Goal: Communication & Community: Share content

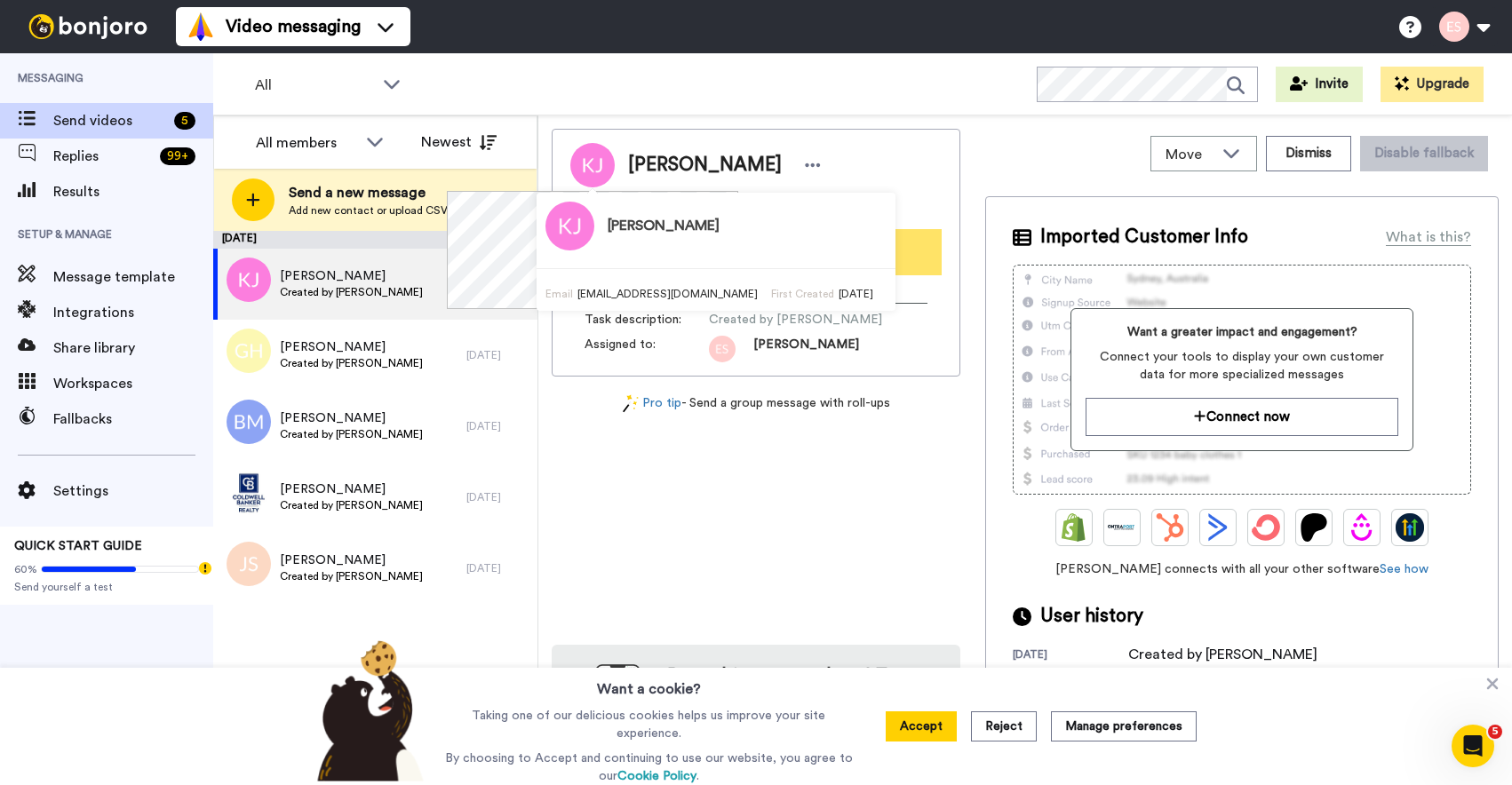
click at [876, 264] on button "Record" at bounding box center [756, 252] width 371 height 46
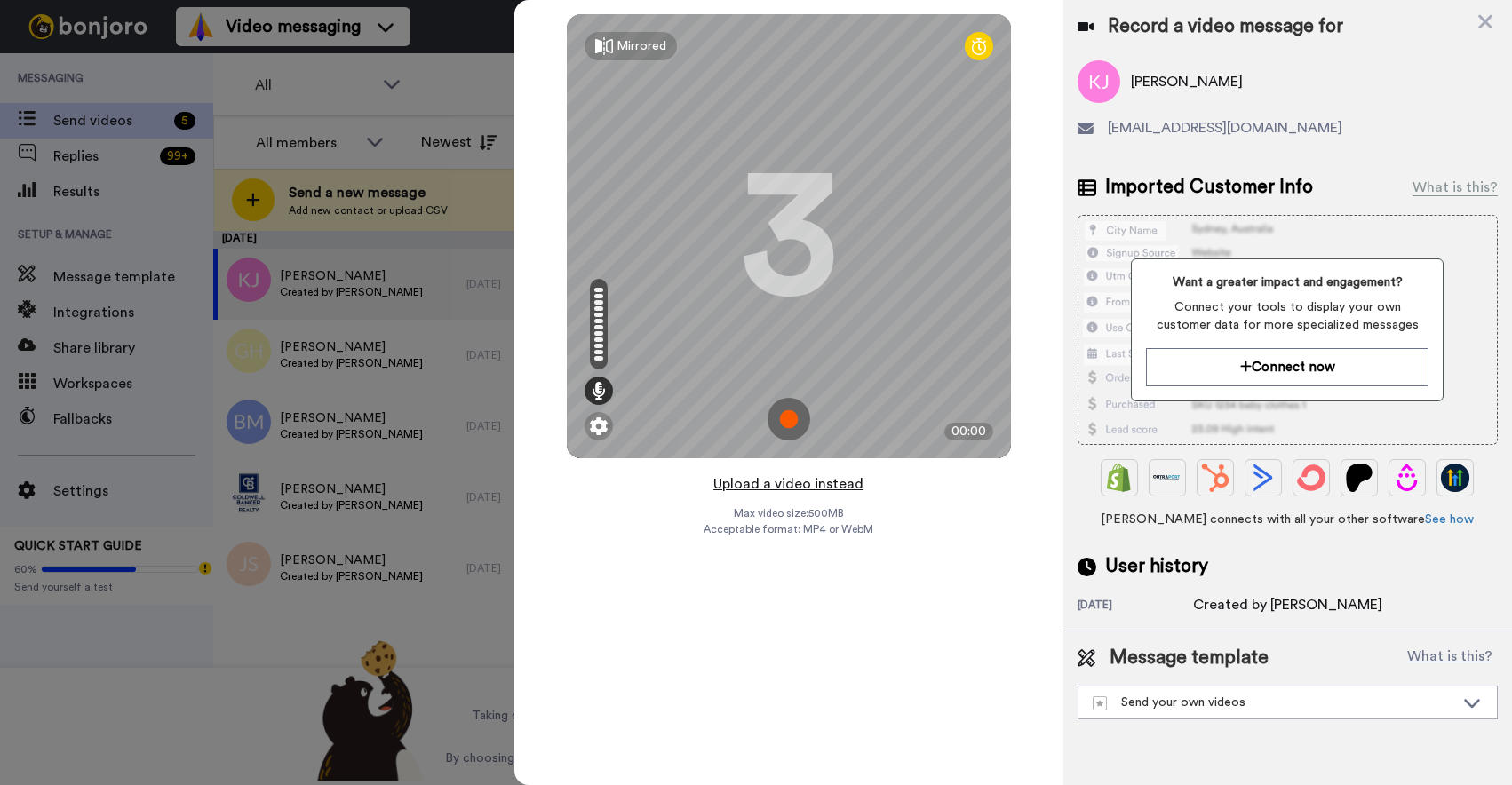
click at [802, 483] on button "Upload a video instead" at bounding box center [788, 483] width 160 height 23
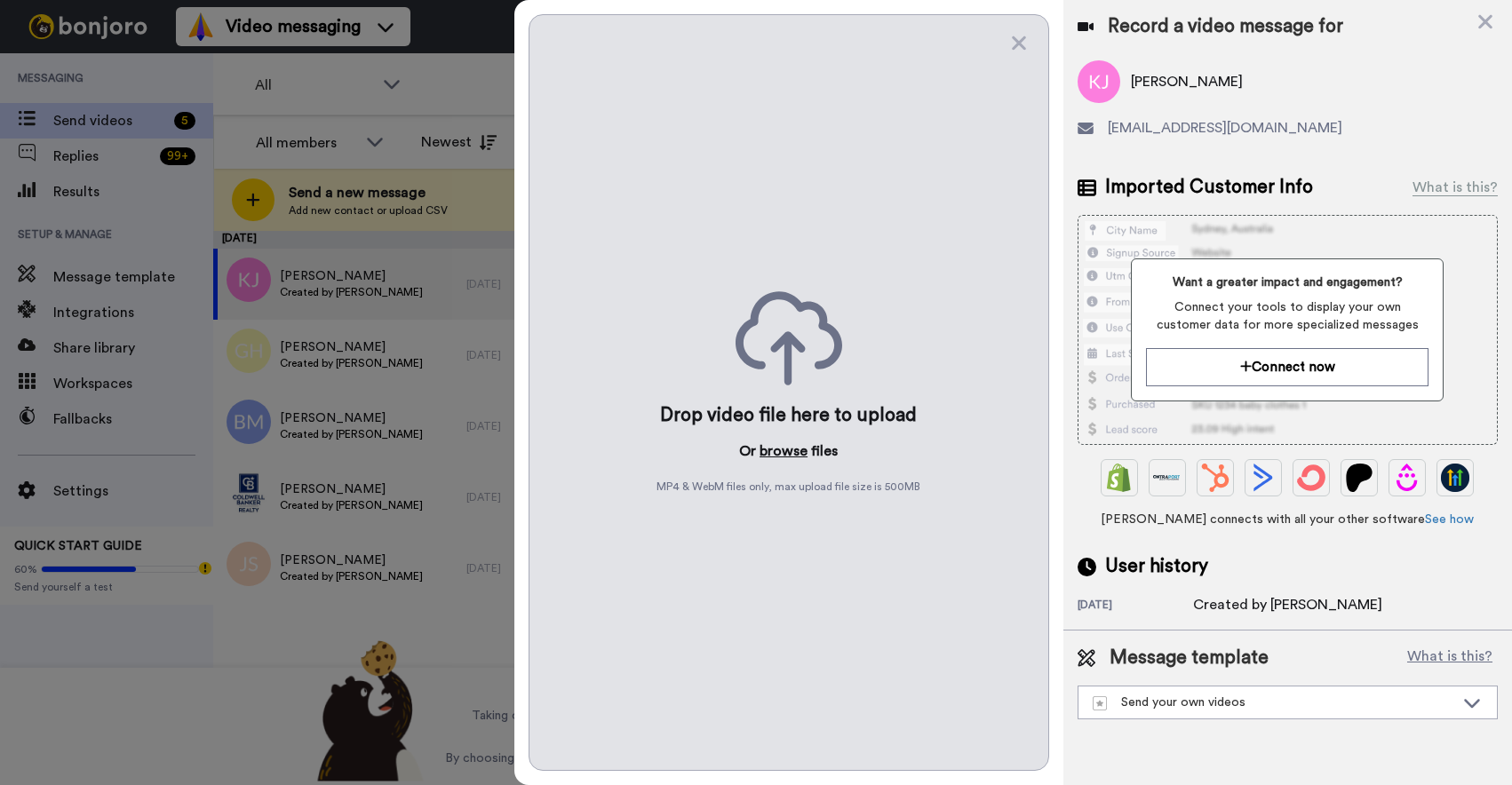
click at [793, 452] on button "browse" at bounding box center [783, 452] width 48 height 22
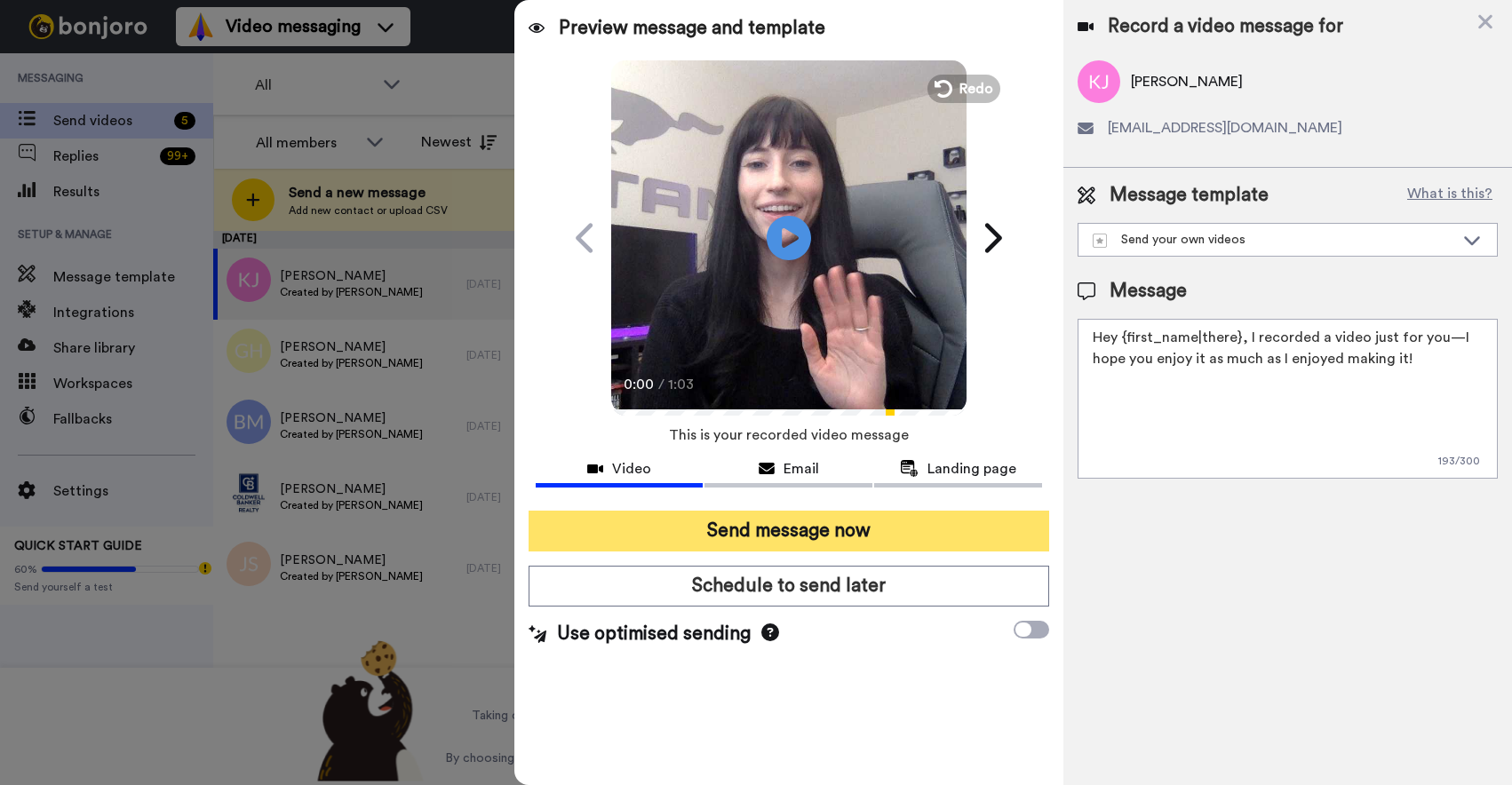
click at [756, 531] on button "Send message now" at bounding box center [788, 531] width 520 height 41
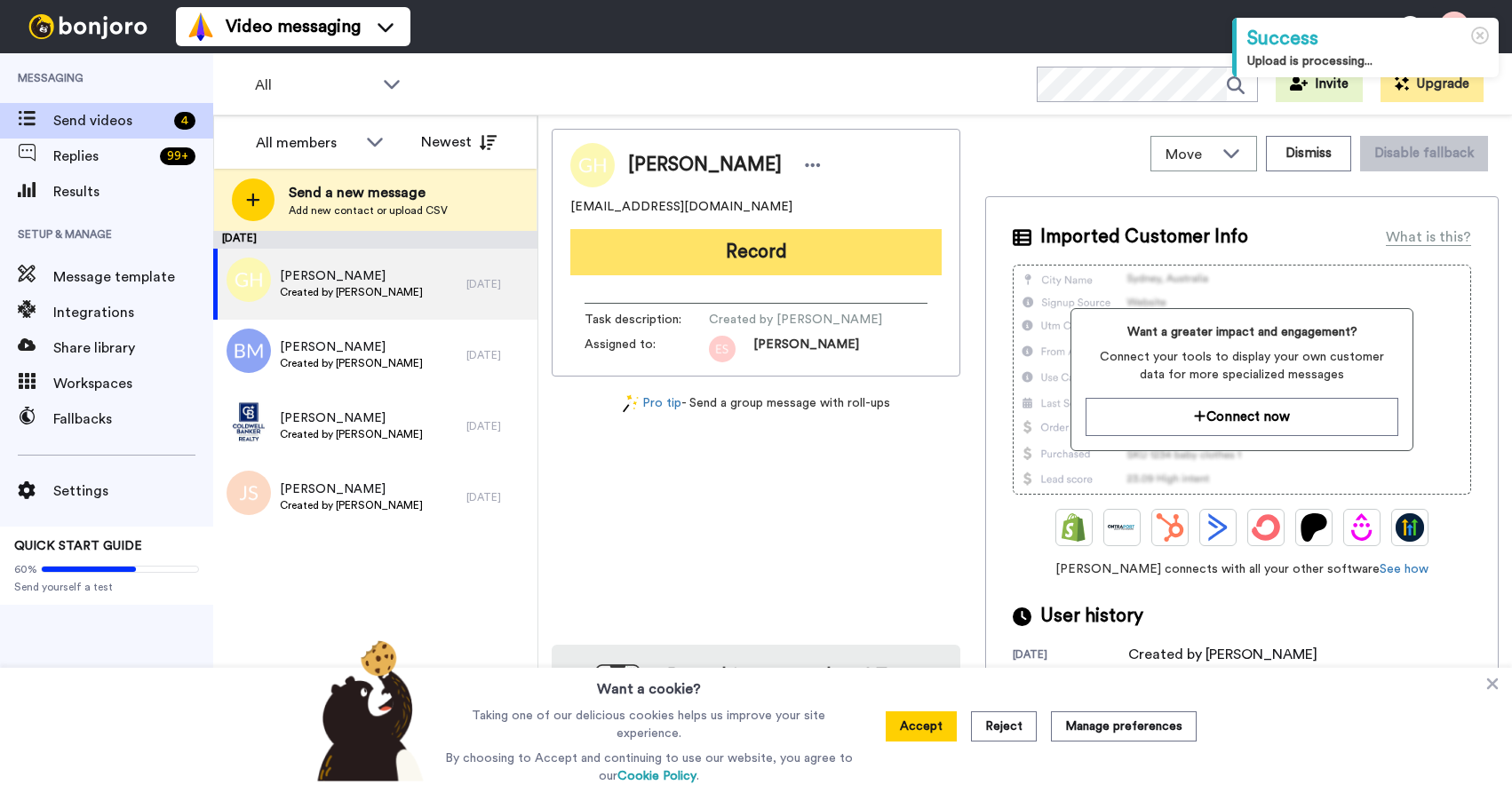
click at [685, 248] on button "Record" at bounding box center [756, 252] width 371 height 46
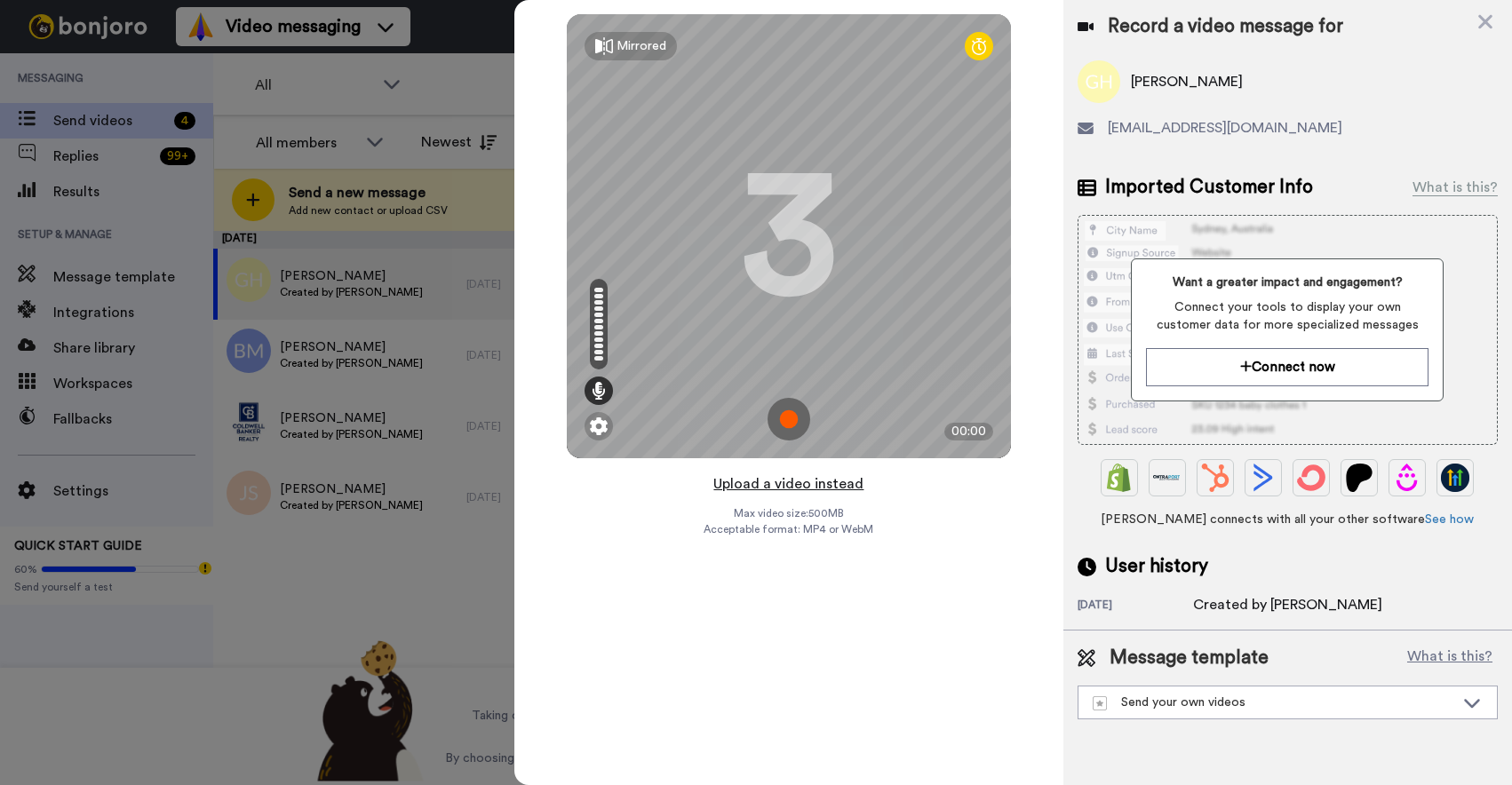
click at [784, 483] on button "Upload a video instead" at bounding box center [788, 483] width 160 height 23
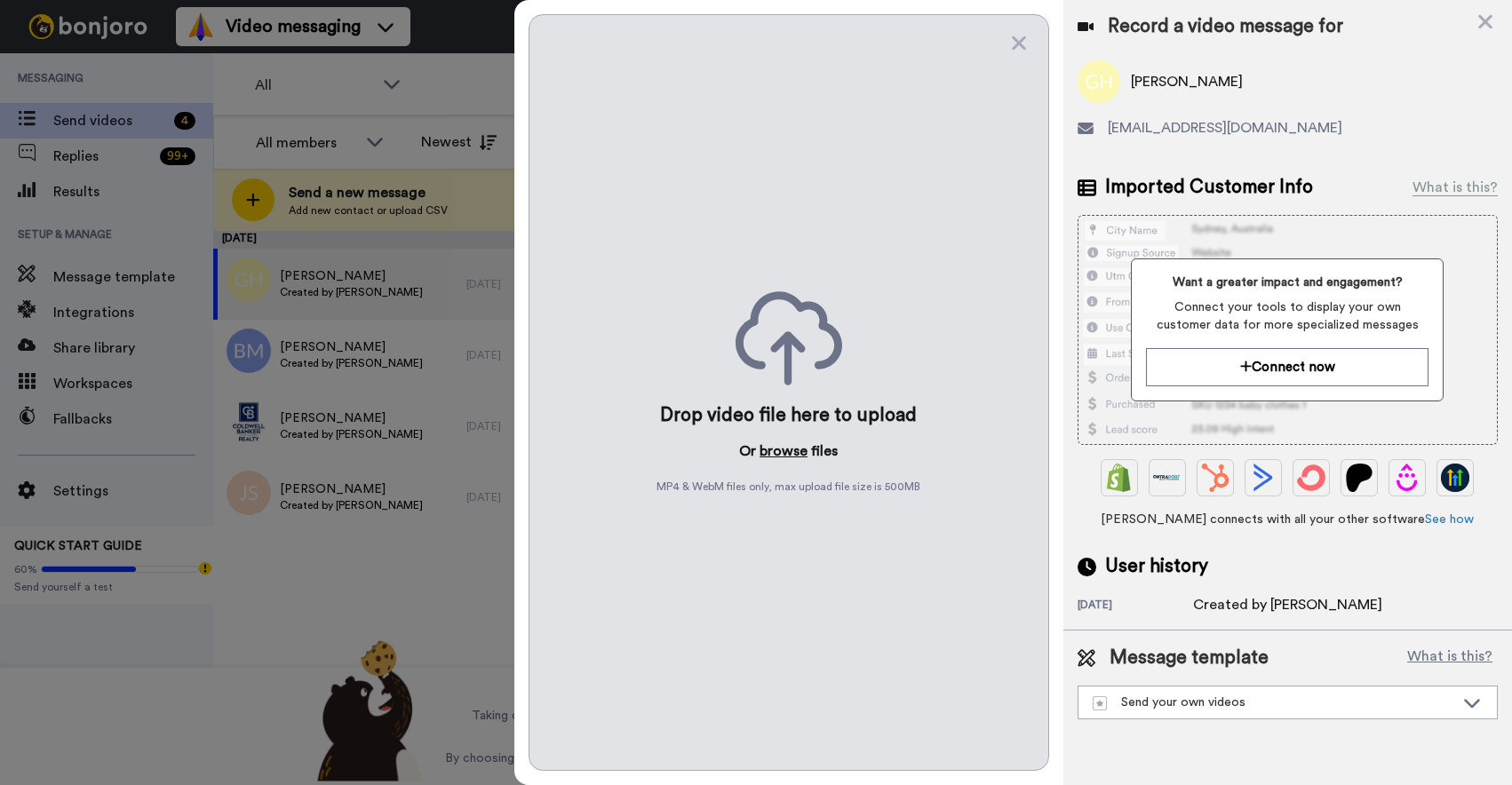
click at [781, 453] on button "browse" at bounding box center [783, 452] width 48 height 22
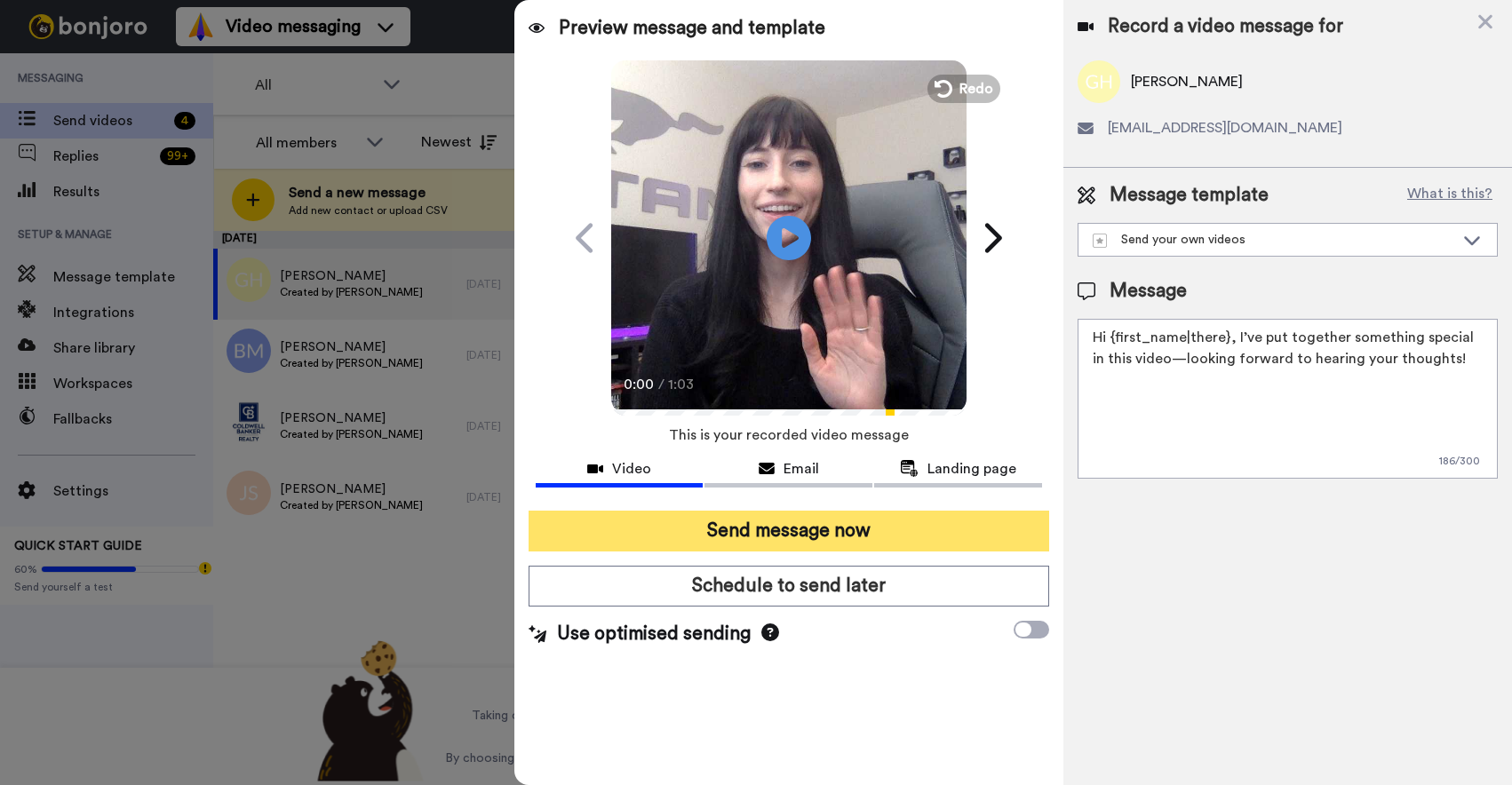
click at [737, 526] on button "Send message now" at bounding box center [788, 531] width 520 height 41
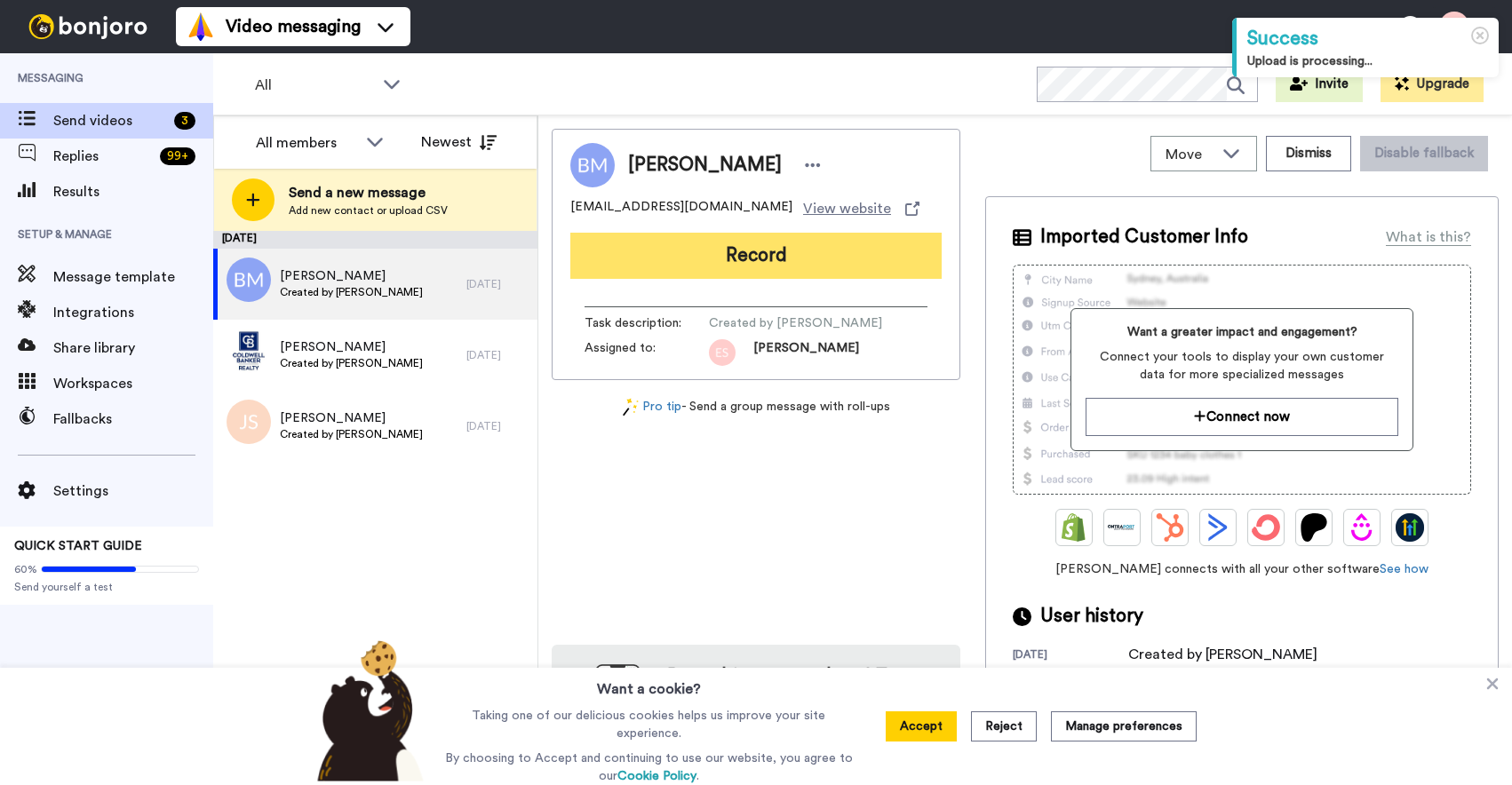
click at [704, 245] on button "Record" at bounding box center [756, 256] width 371 height 46
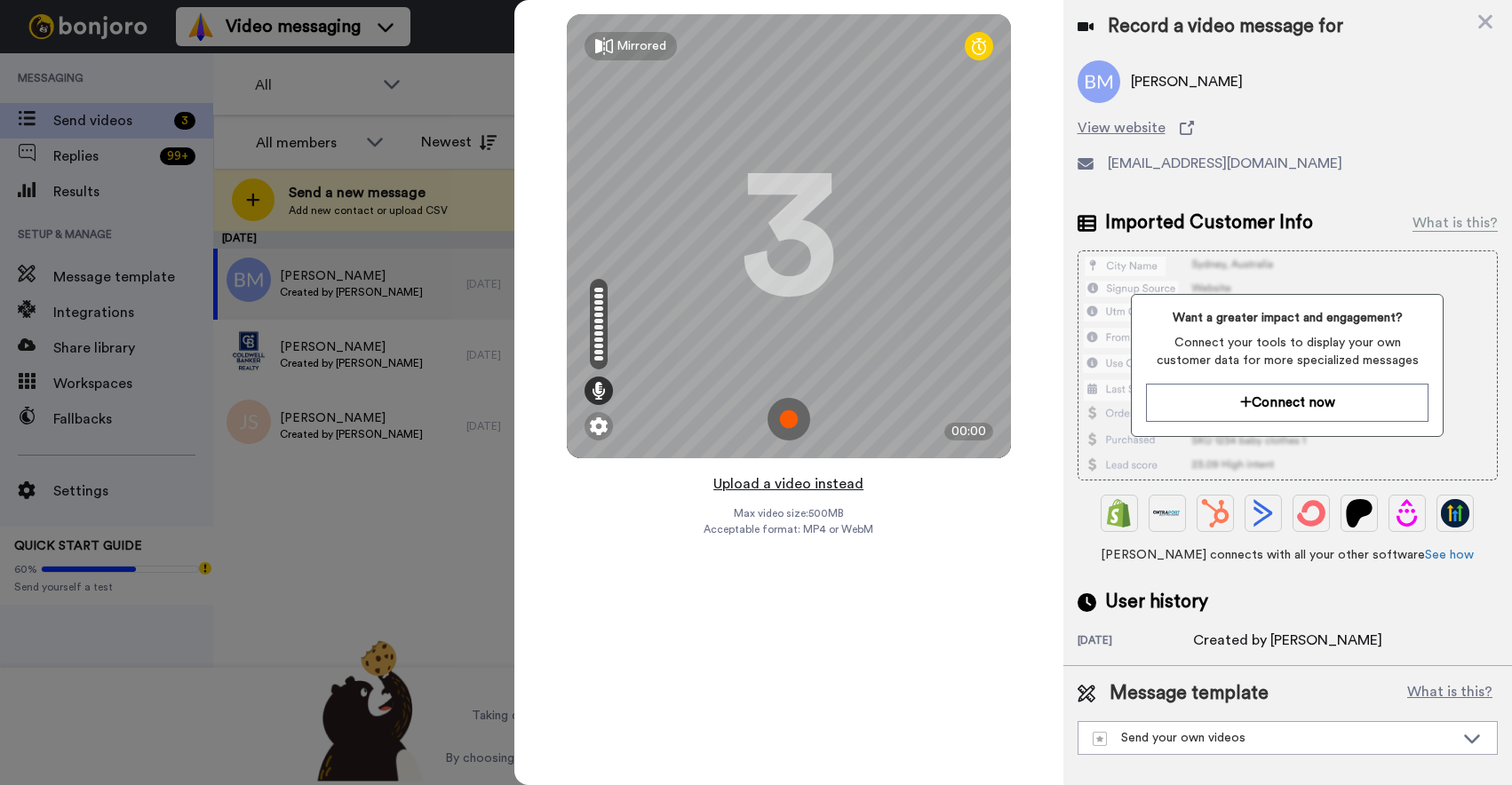
click at [764, 487] on button "Upload a video instead" at bounding box center [788, 483] width 160 height 23
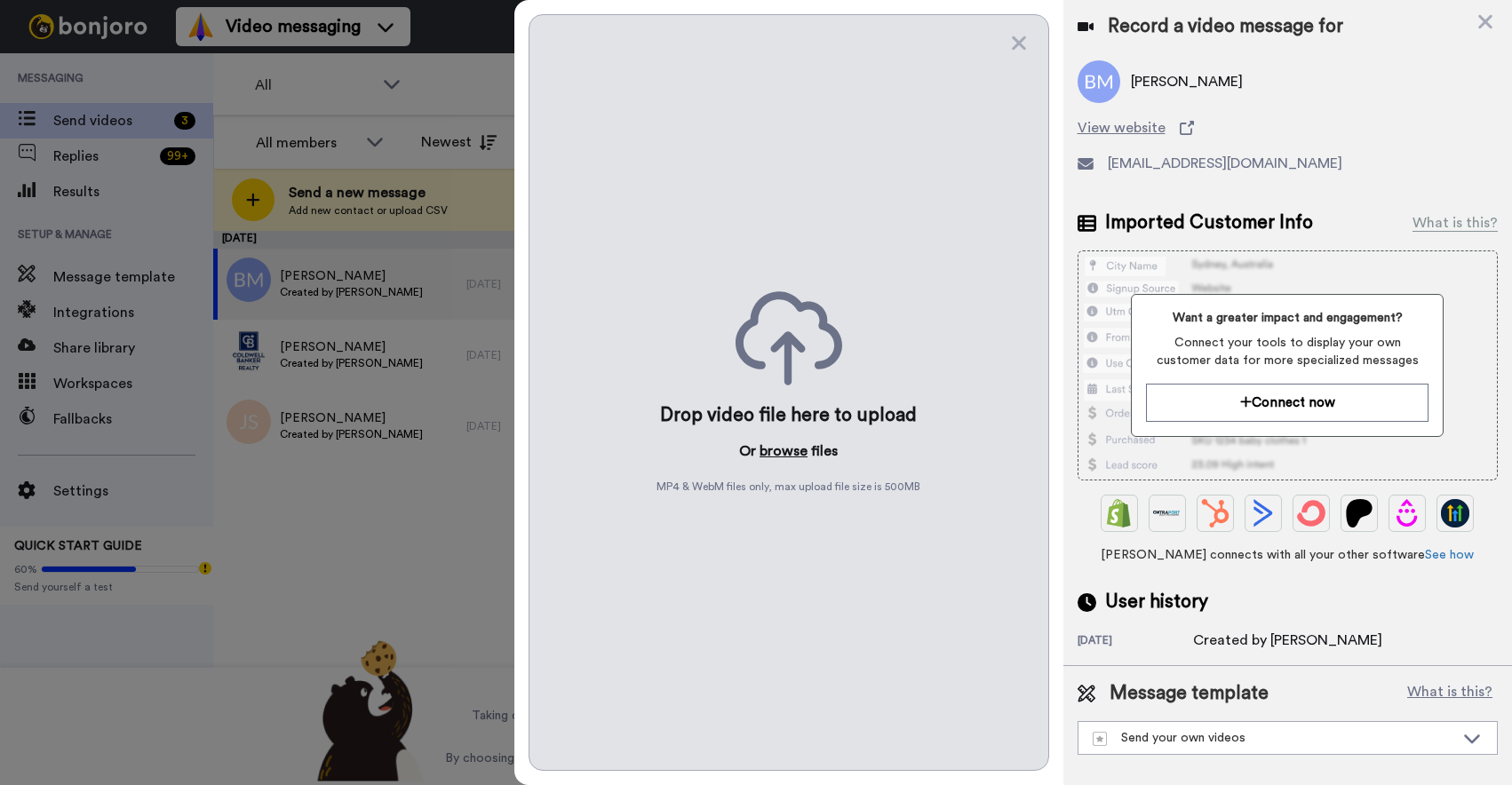
click at [776, 453] on button "browse" at bounding box center [783, 452] width 48 height 22
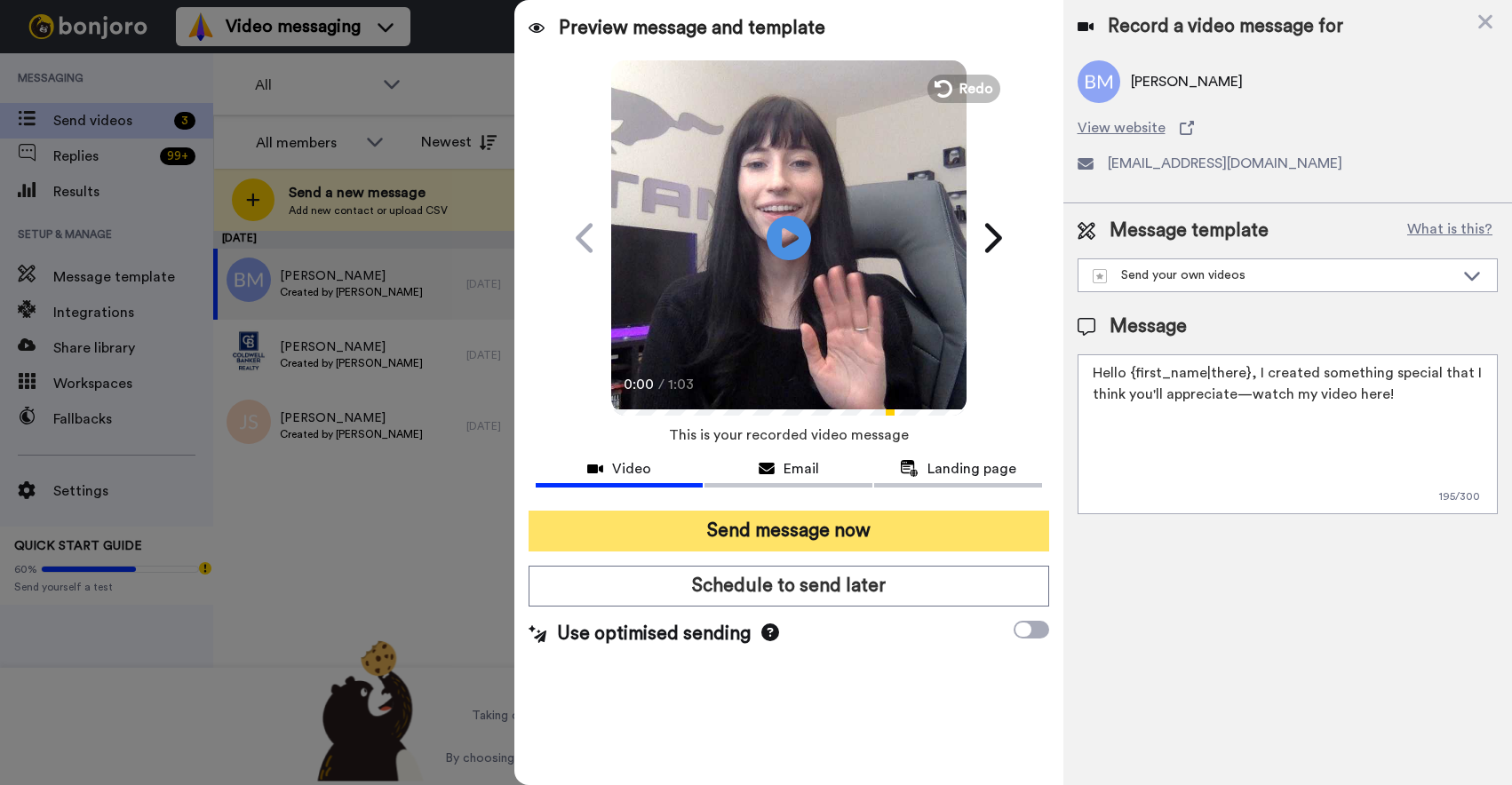
click at [878, 527] on button "Send message now" at bounding box center [788, 531] width 520 height 41
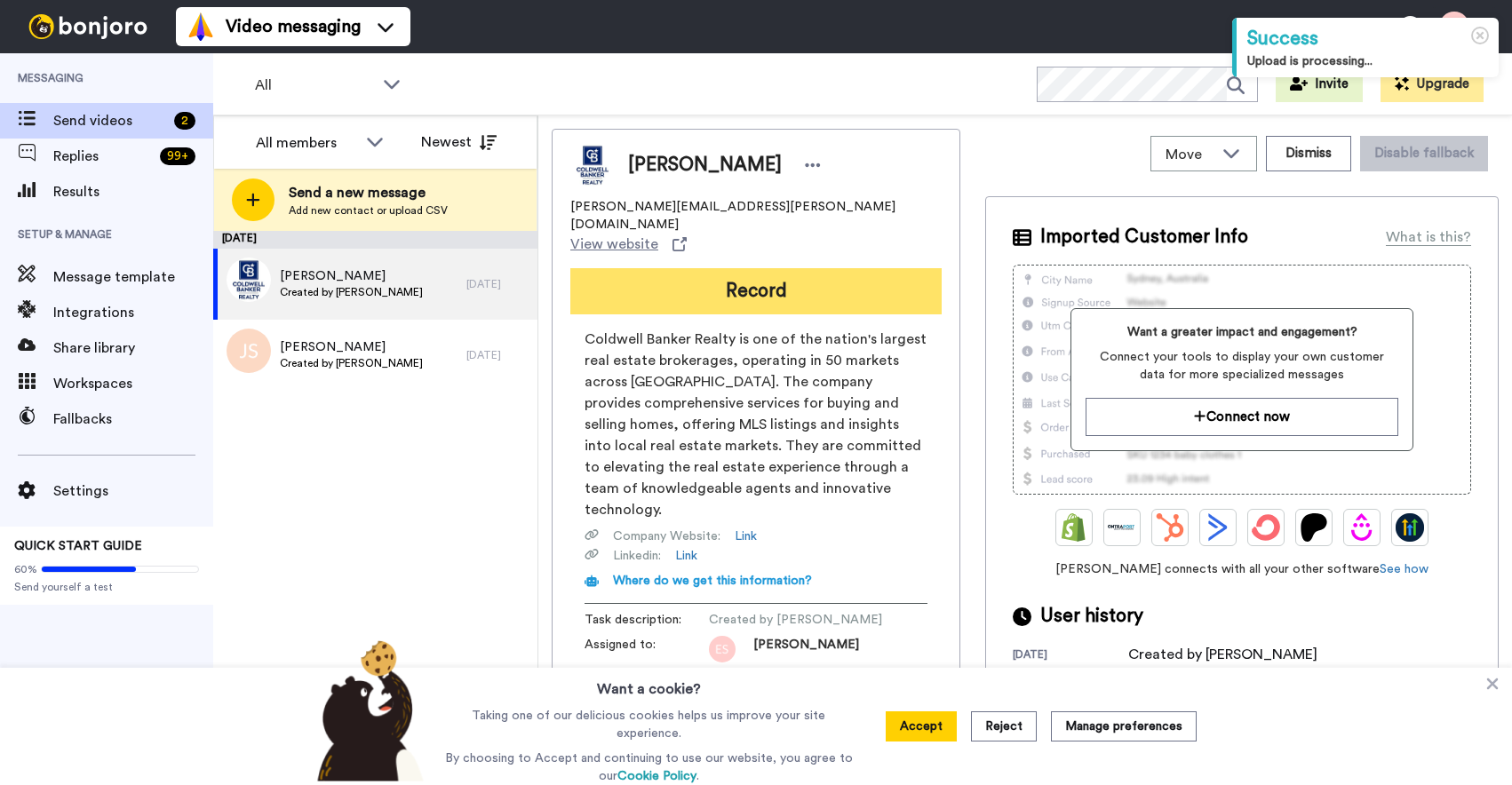
click at [708, 269] on button "Record" at bounding box center [756, 291] width 371 height 46
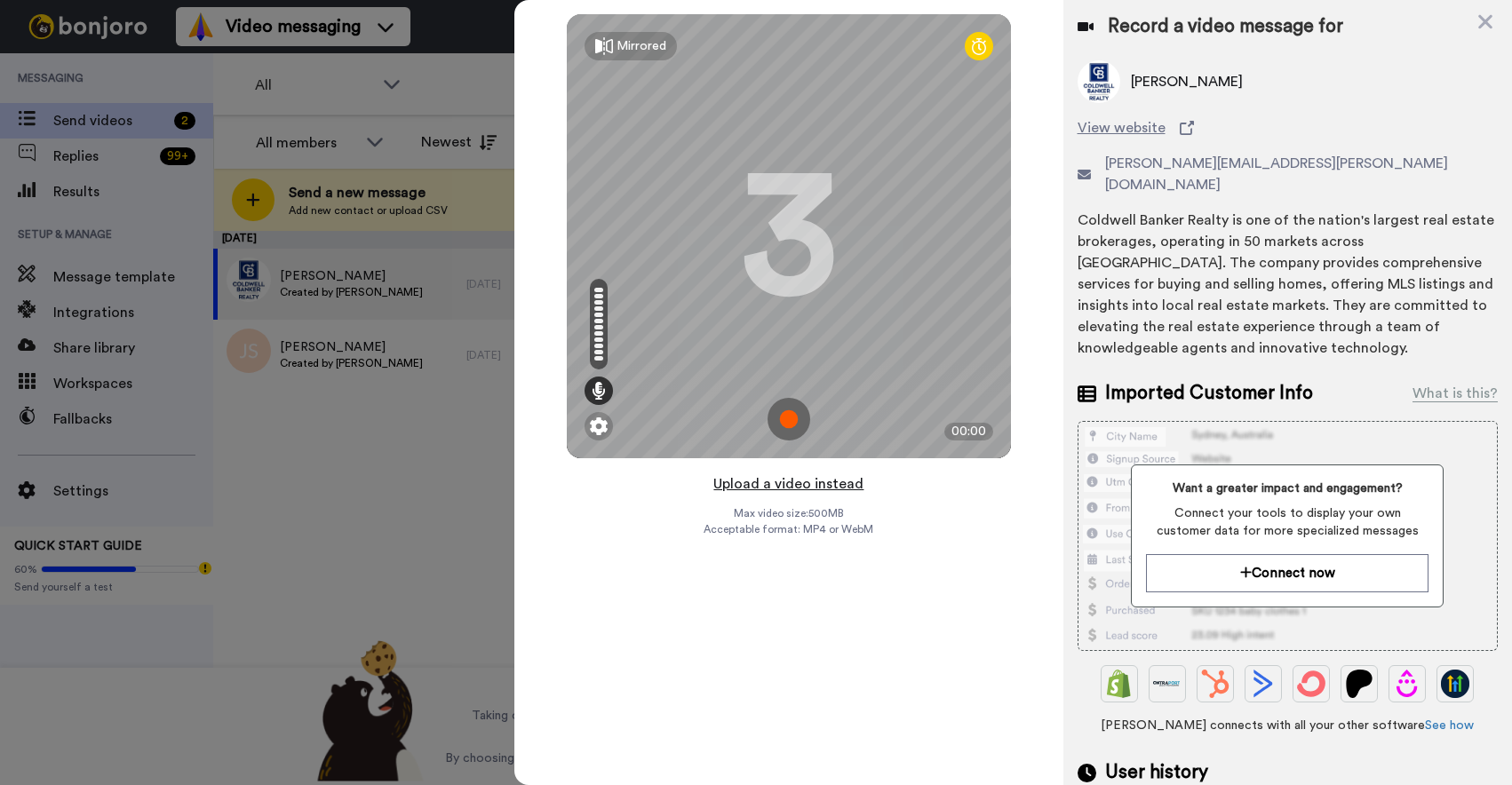
click at [758, 474] on button "Upload a video instead" at bounding box center [788, 483] width 160 height 23
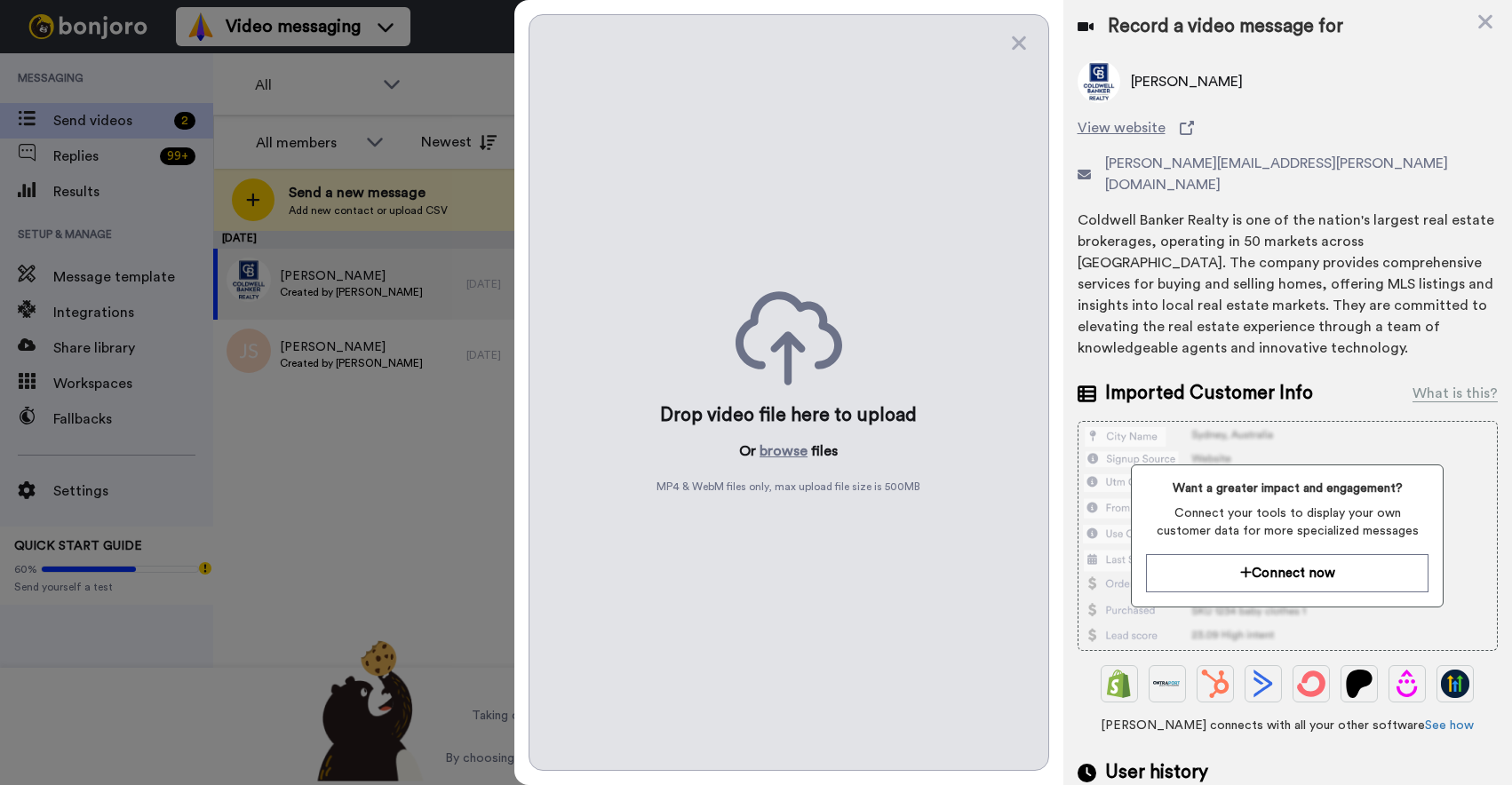
click at [770, 437] on div "Drop video file here to upload Or browse files MP4 & WebM files only, max uploa…" at bounding box center [788, 392] width 520 height 756
click at [773, 451] on button "browse" at bounding box center [783, 452] width 48 height 22
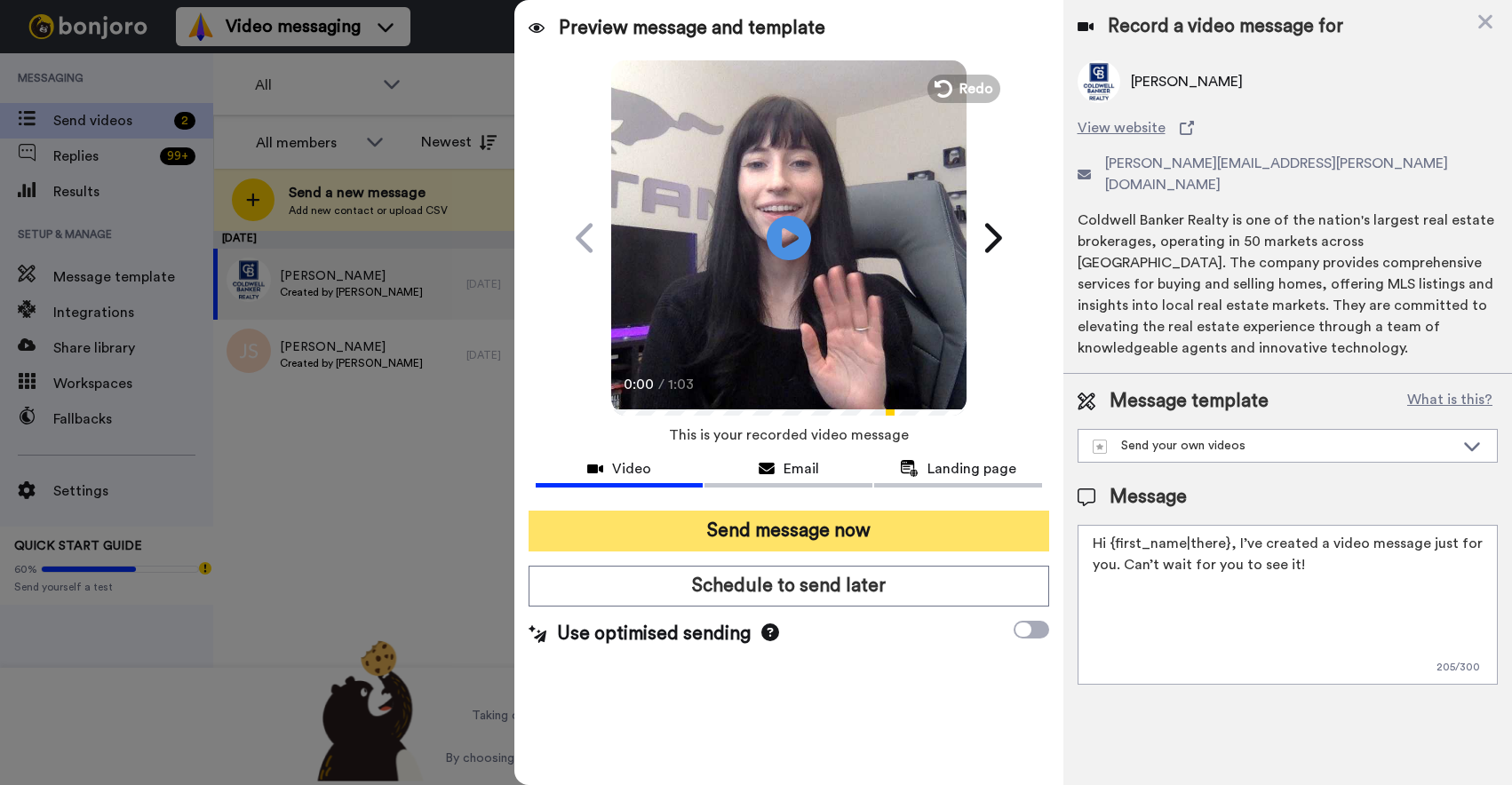
click at [704, 530] on button "Send message now" at bounding box center [788, 531] width 520 height 41
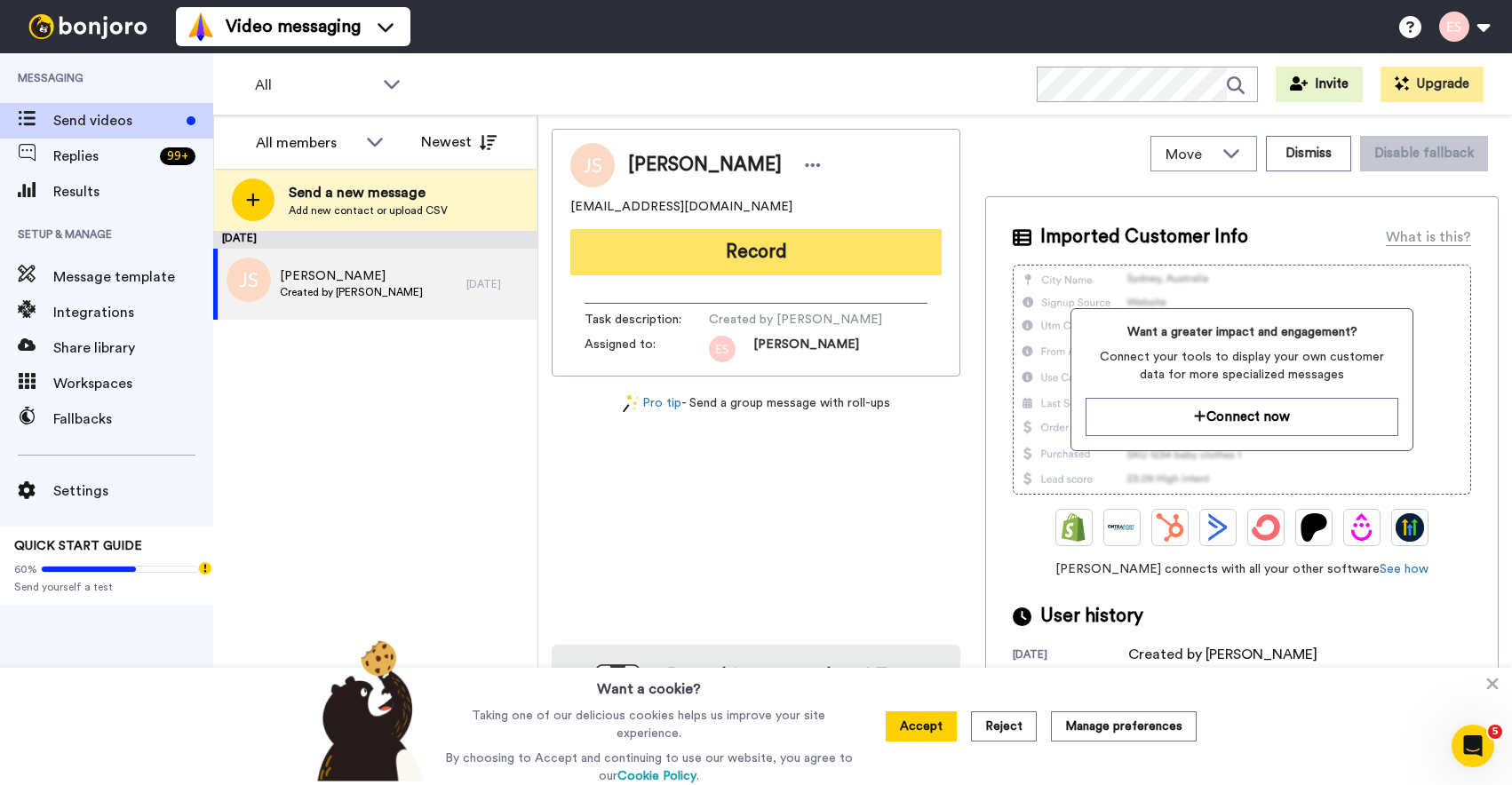
click at [723, 256] on button "Record" at bounding box center [756, 252] width 371 height 46
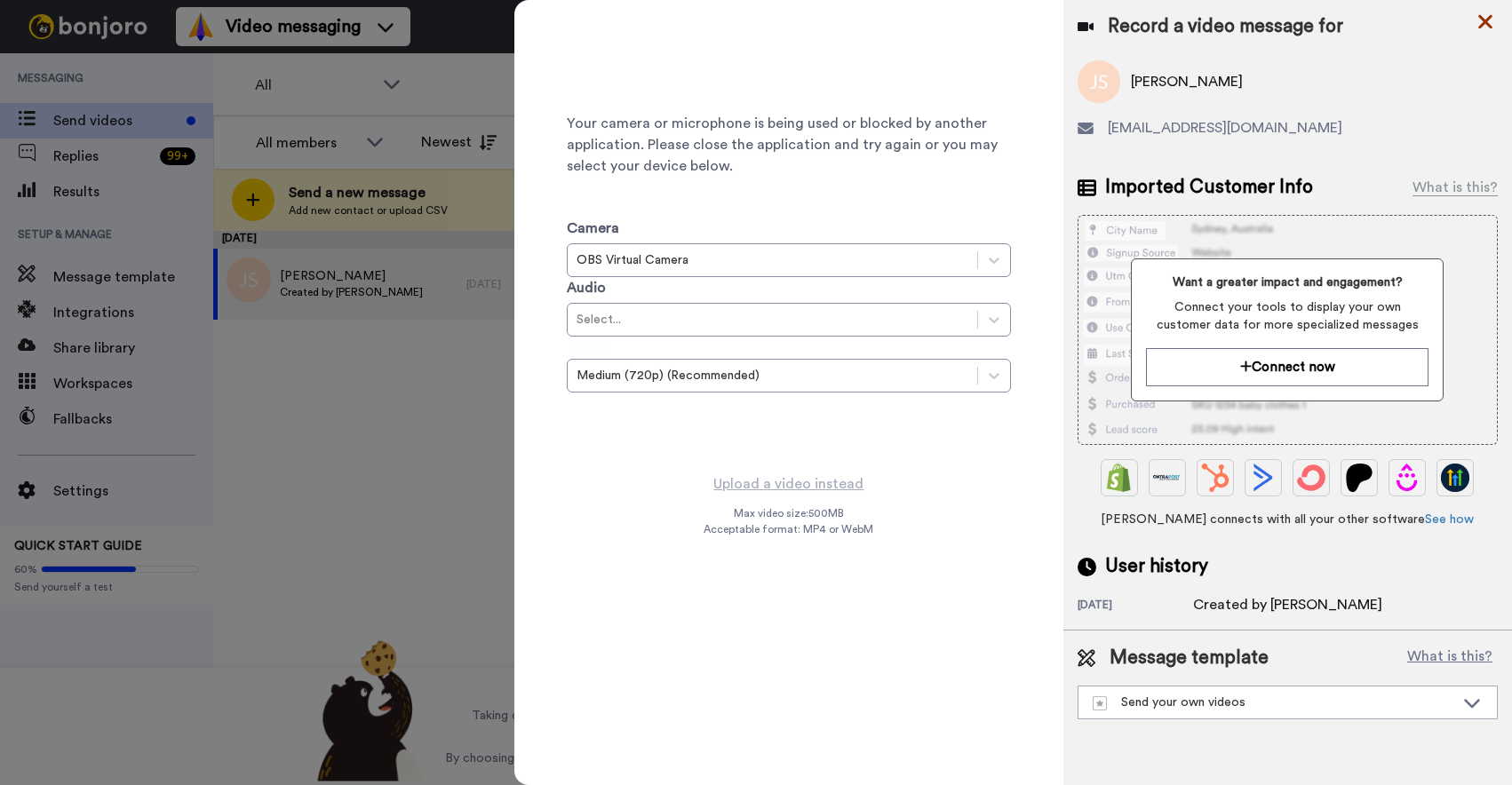
click at [1486, 20] on icon at bounding box center [1485, 22] width 14 height 14
